Goal: Task Accomplishment & Management: Use online tool/utility

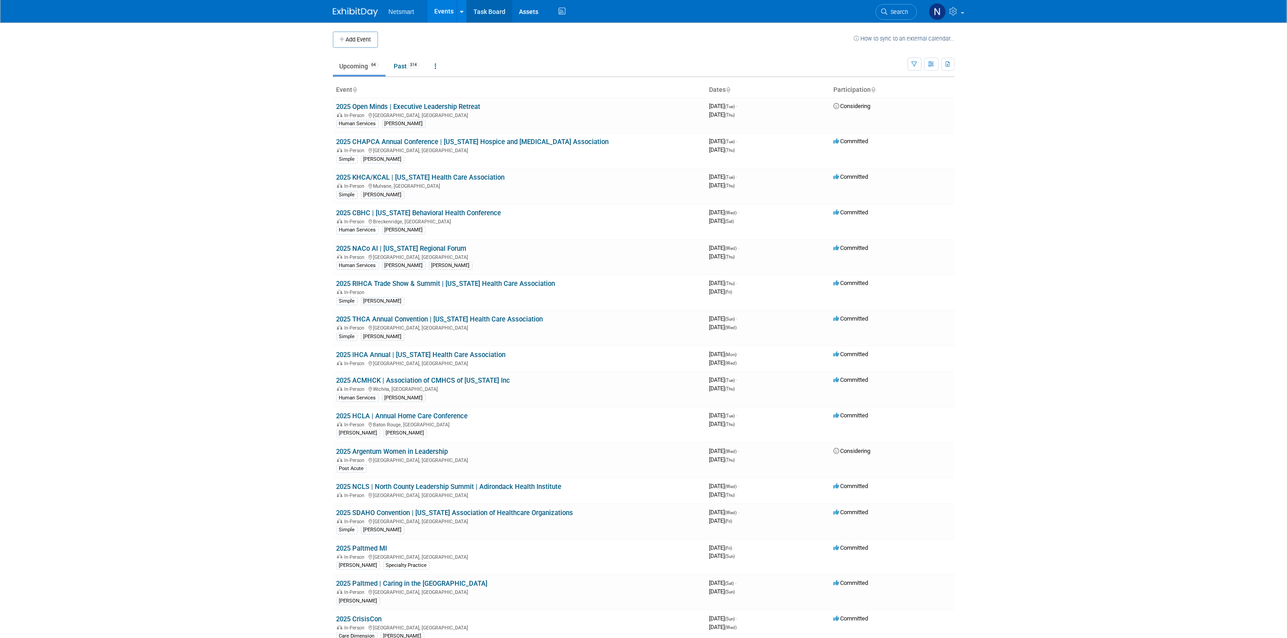
click at [490, 19] on link "Task Board" at bounding box center [490, 11] width 46 height 23
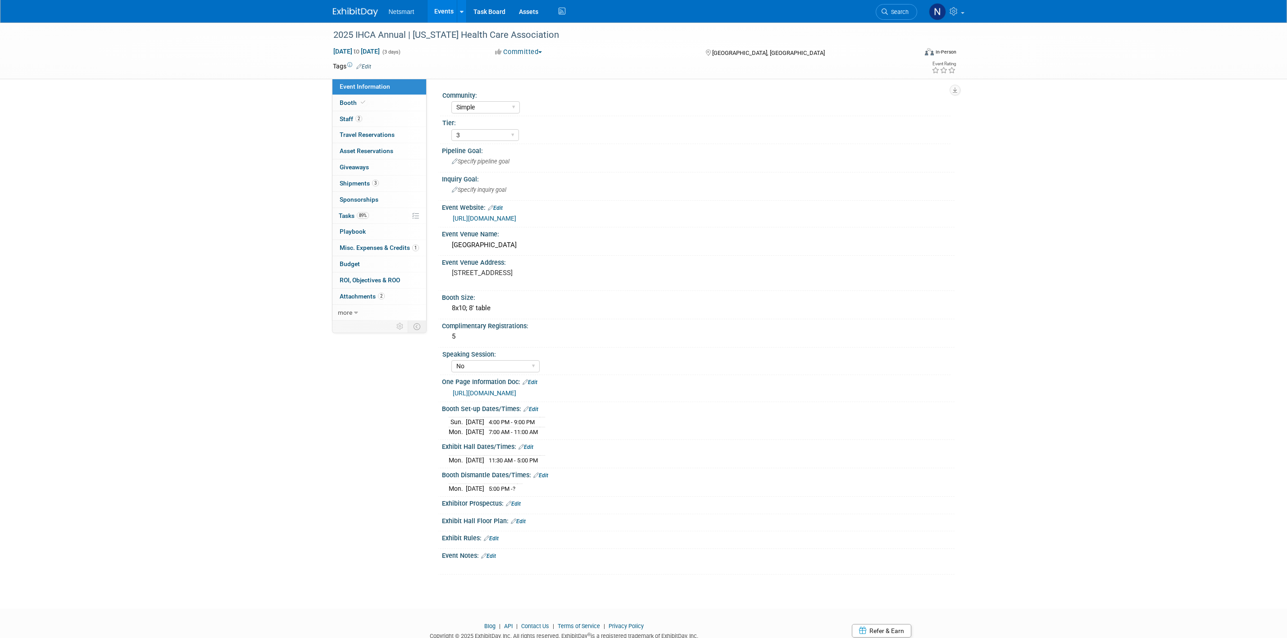
select select "Simple"
select select "3"
select select "No"
click at [378, 184] on span "3" at bounding box center [375, 183] width 7 height 7
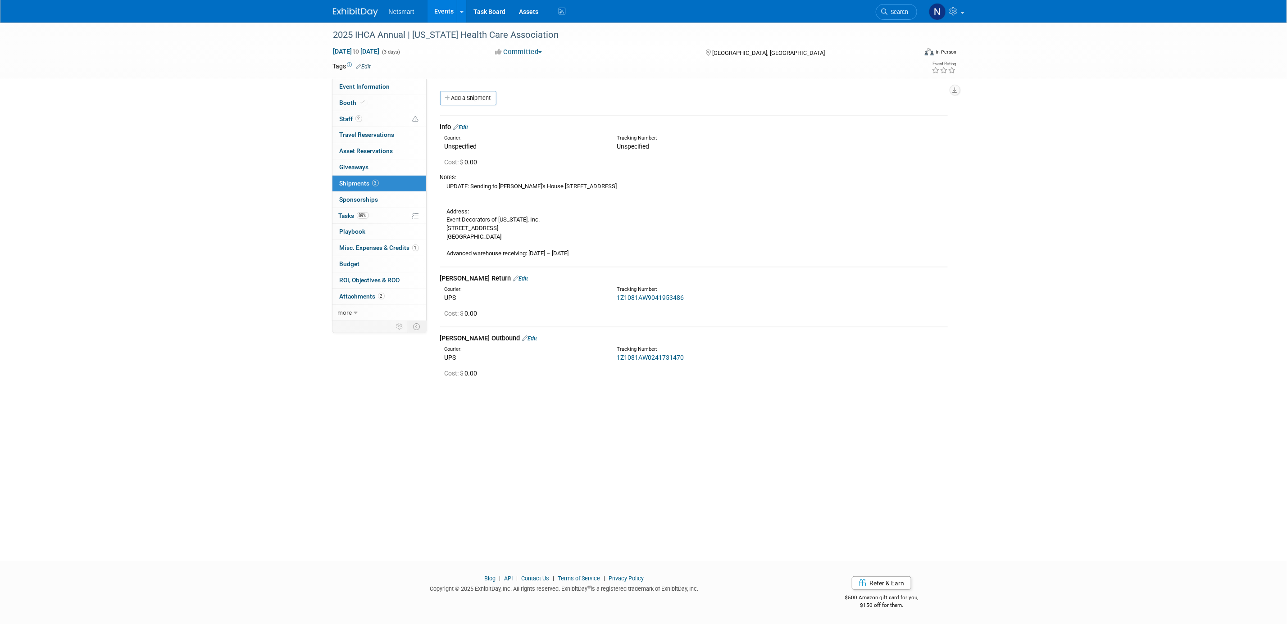
drag, startPoint x: 537, startPoint y: 186, endPoint x: 573, endPoint y: 187, distance: 36.5
click at [573, 187] on div "UPDATE: Sending to Josh's House 202 High Road, Norwalk IA 50211 Address: Event …" at bounding box center [694, 220] width 508 height 76
click at [565, 188] on div "UPDATE: Sending to Josh's House 202 High Road, Norwalk IA 50211 Address: Event …" at bounding box center [694, 220] width 508 height 76
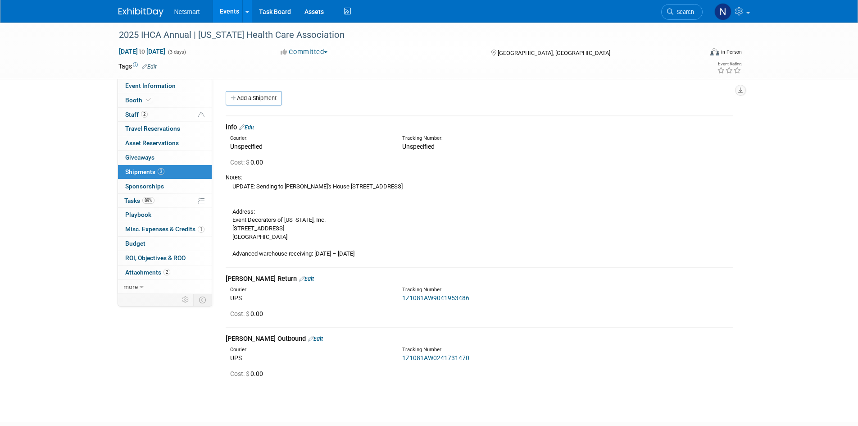
drag, startPoint x: 323, startPoint y: 187, endPoint x: 360, endPoint y: 187, distance: 37.9
click at [360, 187] on div "UPDATE: Sending to Josh's House 202 High Road, Norwalk IA 50211 Address: Event …" at bounding box center [480, 220] width 508 height 76
copy div "202 High Road"
click at [378, 201] on div "UPDATE: Sending to Josh's House 202 High Road, Norwalk IA 50211 Address: Event …" at bounding box center [480, 220] width 508 height 76
drag, startPoint x: 321, startPoint y: 186, endPoint x: 416, endPoint y: 185, distance: 94.6
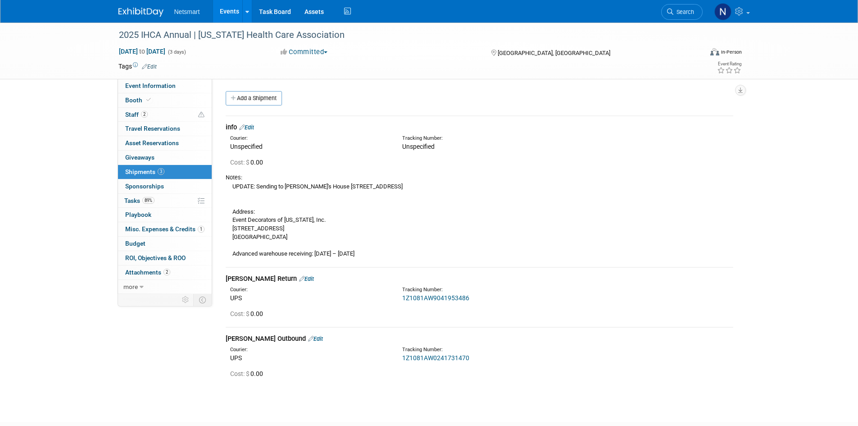
click at [416, 185] on div "UPDATE: Sending to Josh's House 202 High Road, Norwalk IA 50211 Address: Event …" at bounding box center [480, 220] width 508 height 76
copy div "202 High Road, Norwalk IA 50211"
click at [691, 9] on span "Search" at bounding box center [684, 12] width 21 height 7
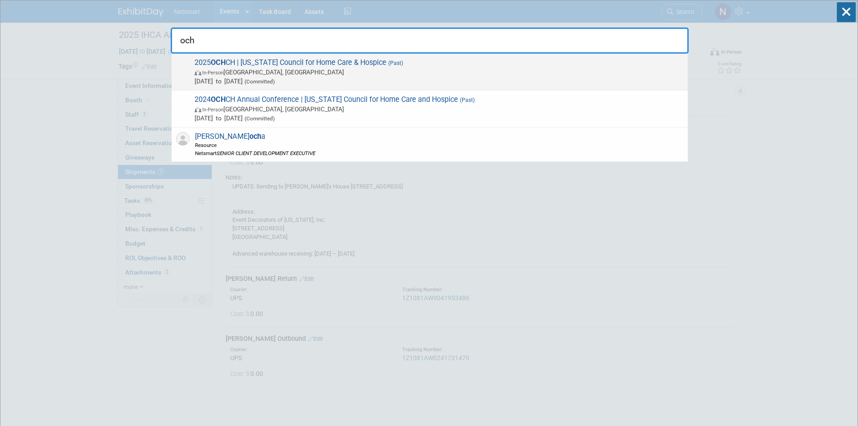
type input "och"
click at [247, 69] on span "In-Person Westerville, OH" at bounding box center [439, 72] width 489 height 9
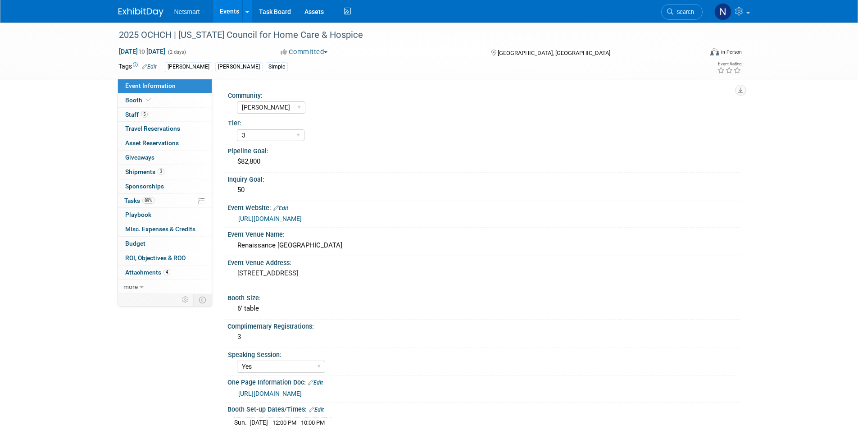
select select "[PERSON_NAME]"
select select "3"
select select "Yes"
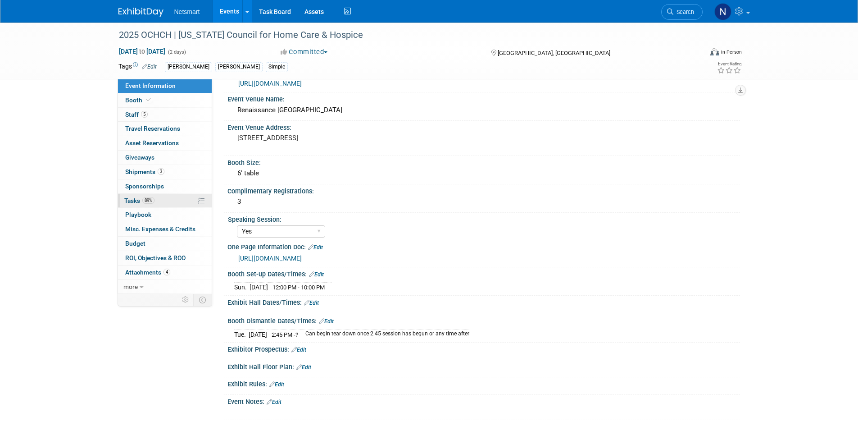
click at [158, 204] on link "89% Tasks 89%" at bounding box center [165, 201] width 94 height 14
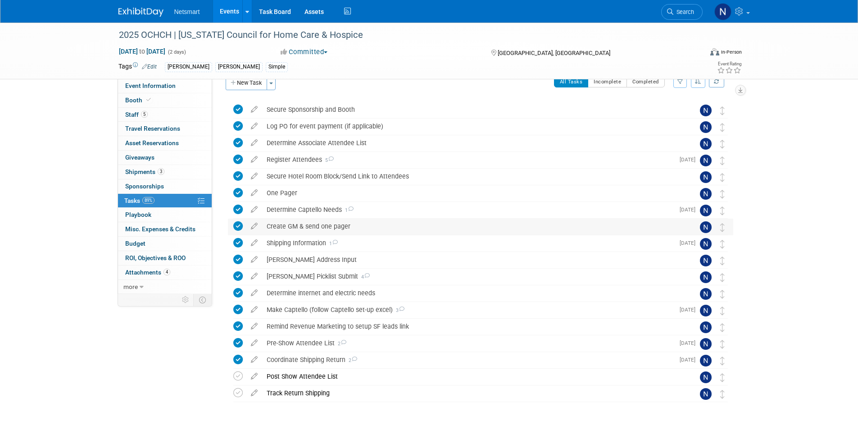
scroll to position [0, 0]
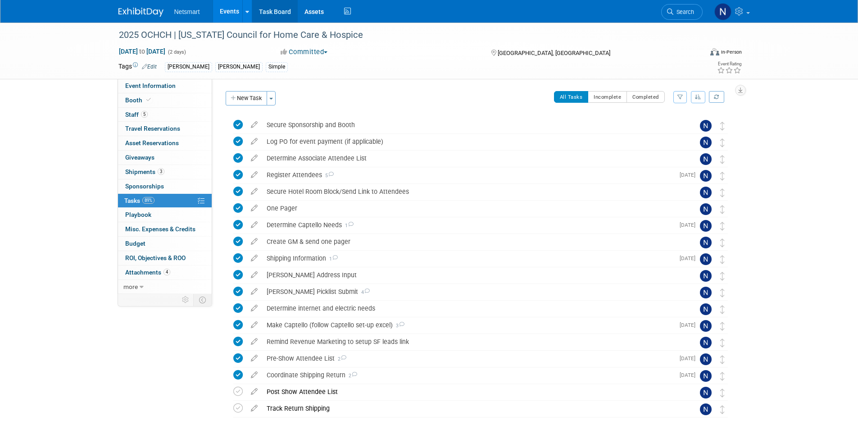
click at [277, 15] on link "Task Board" at bounding box center [275, 11] width 46 height 23
